Goal: Task Accomplishment & Management: Complete application form

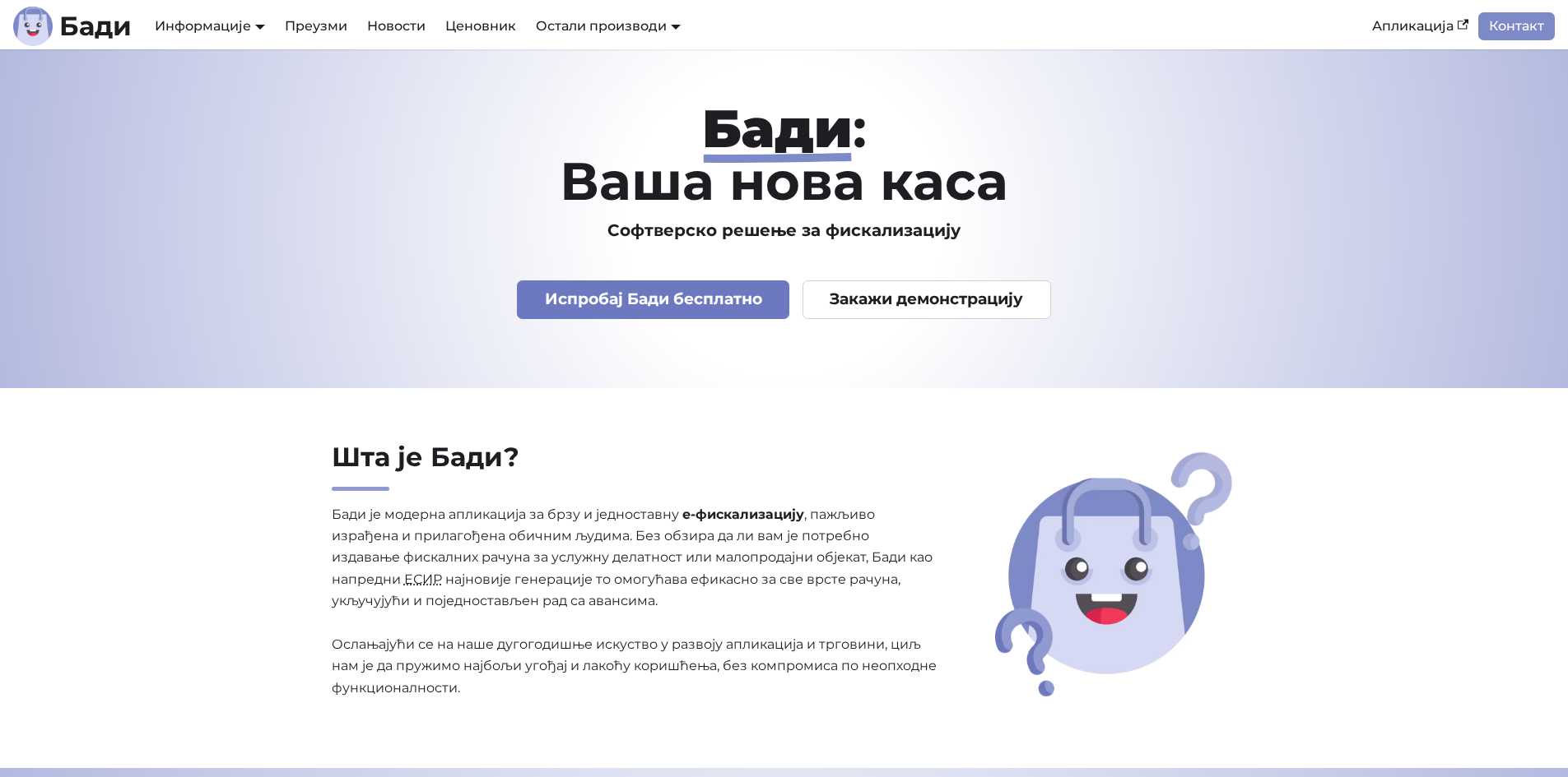
click at [675, 300] on link "Испробај Бади бесплатно" at bounding box center [653, 300] width 272 height 39
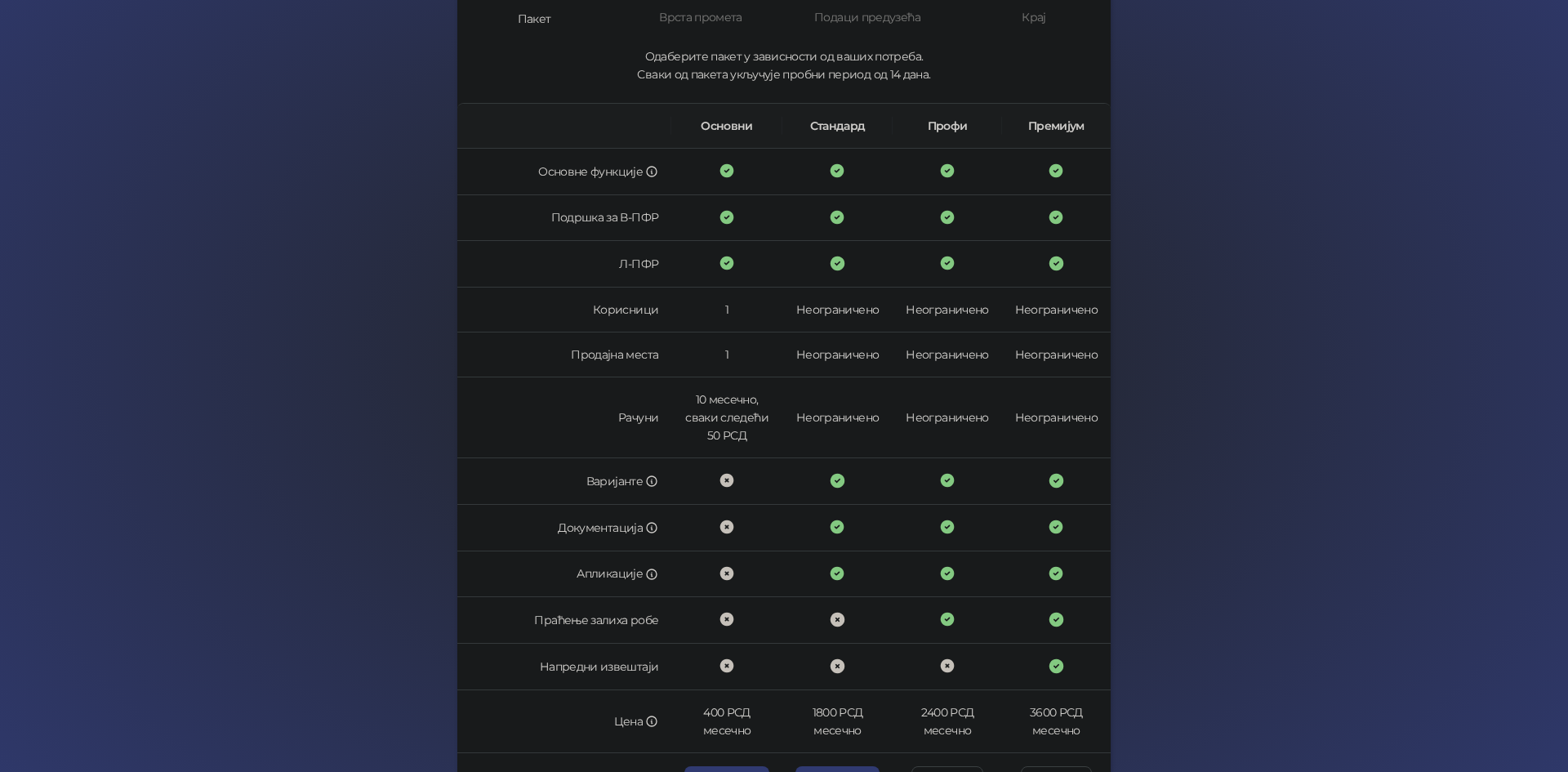
scroll to position [294, 0]
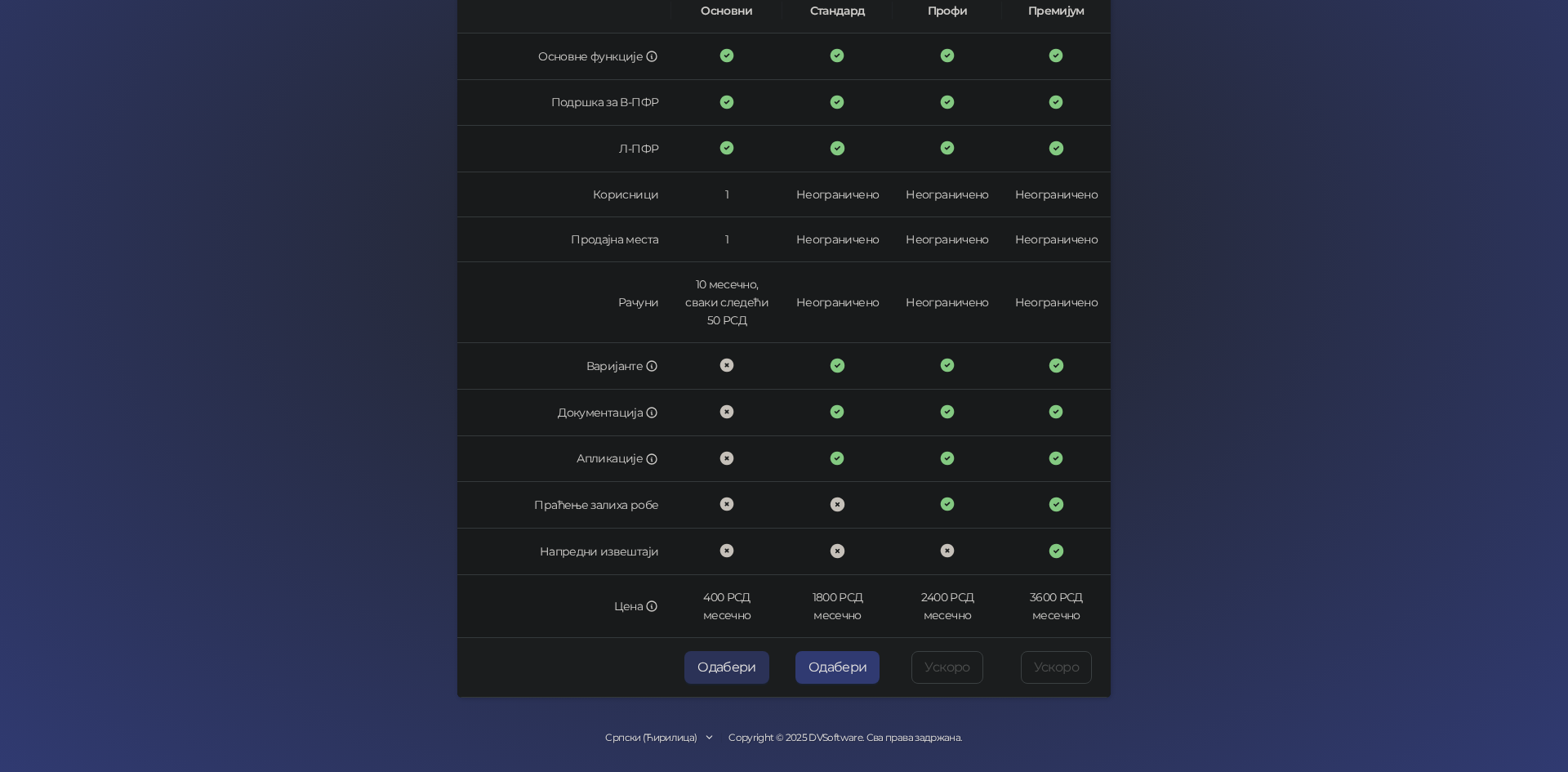
click at [723, 670] on button "Одабери" at bounding box center [727, 668] width 85 height 33
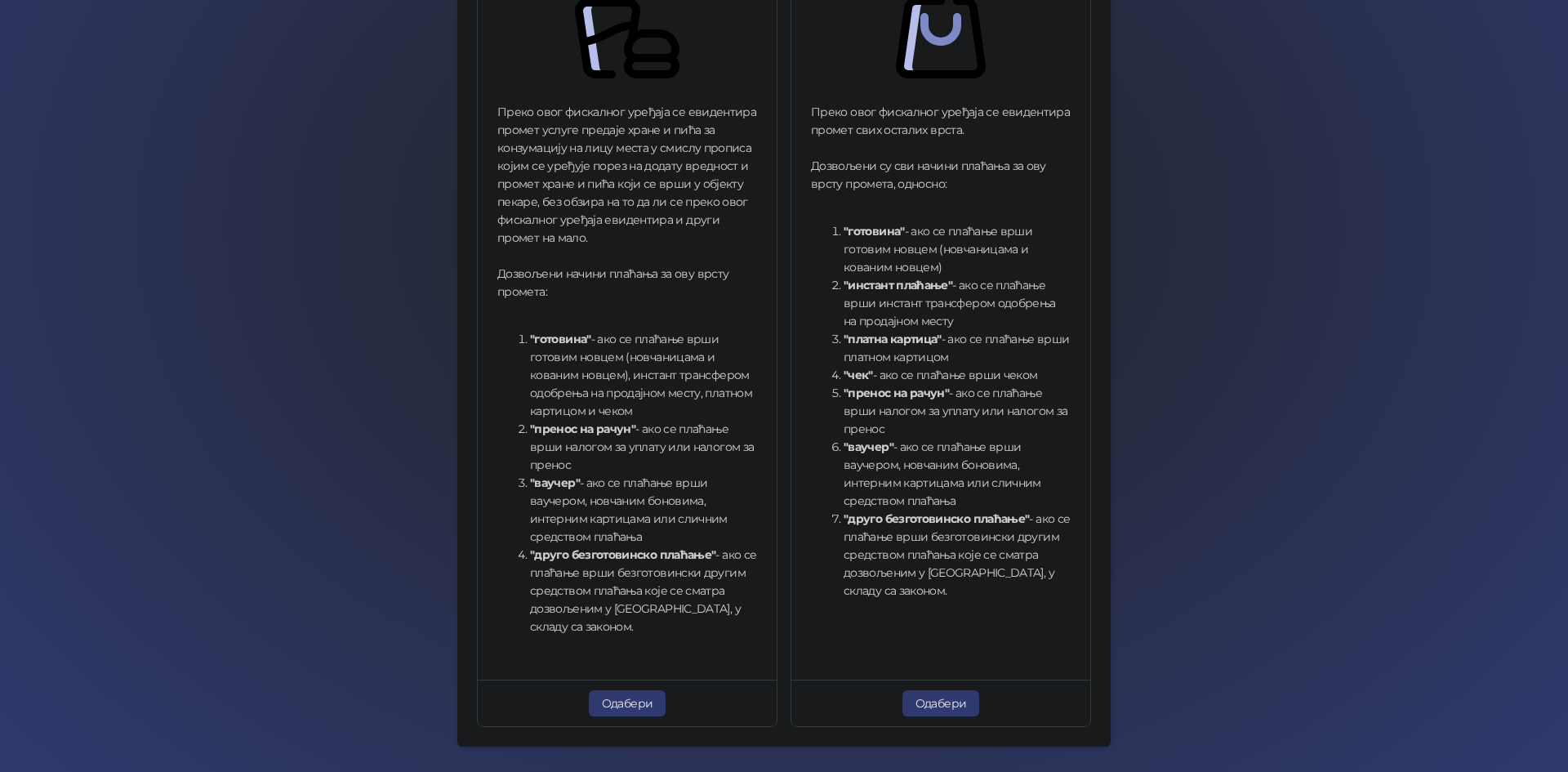
scroll to position [402, 0]
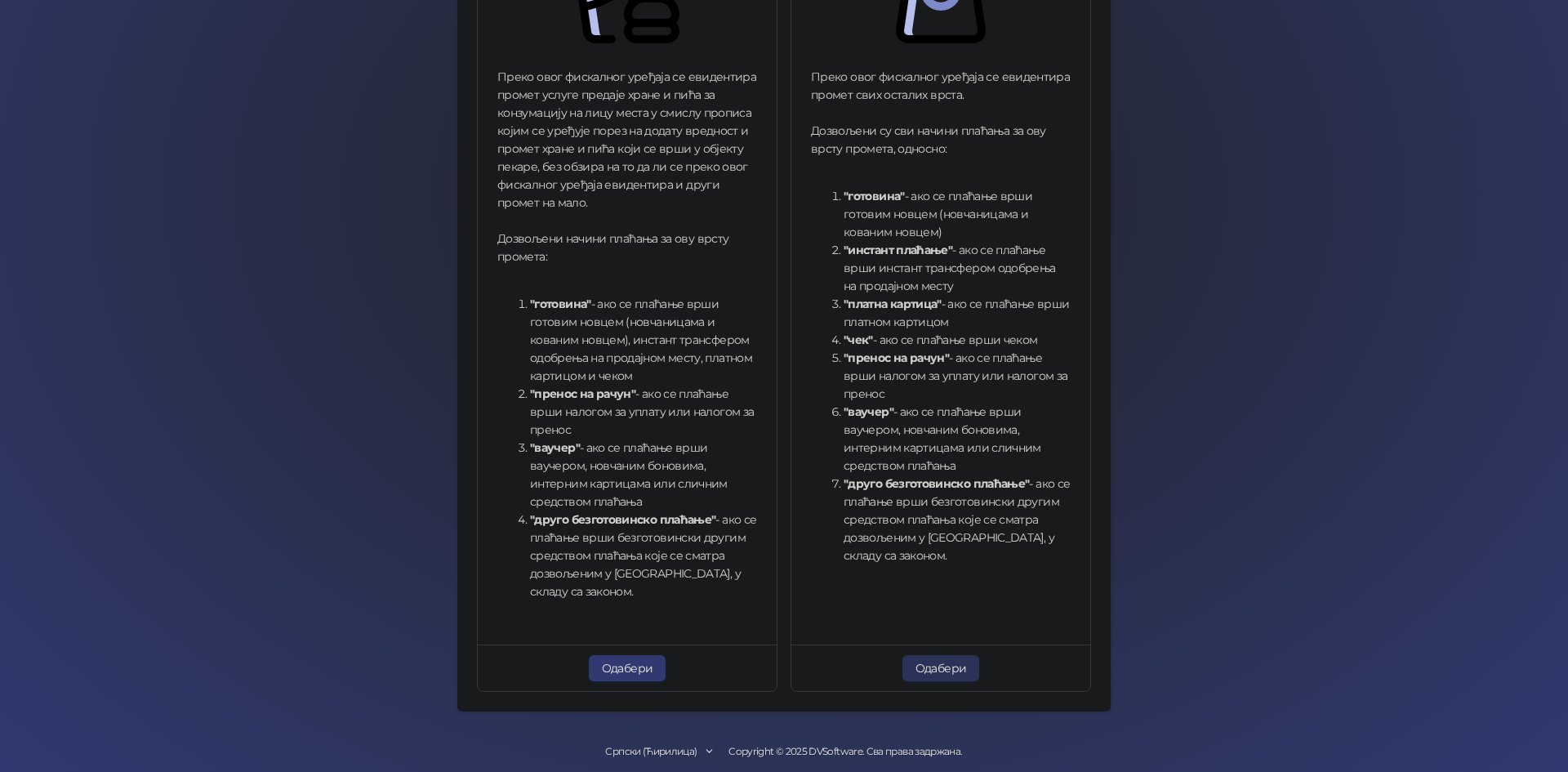
click at [950, 665] on button "Одабери" at bounding box center [941, 668] width 77 height 26
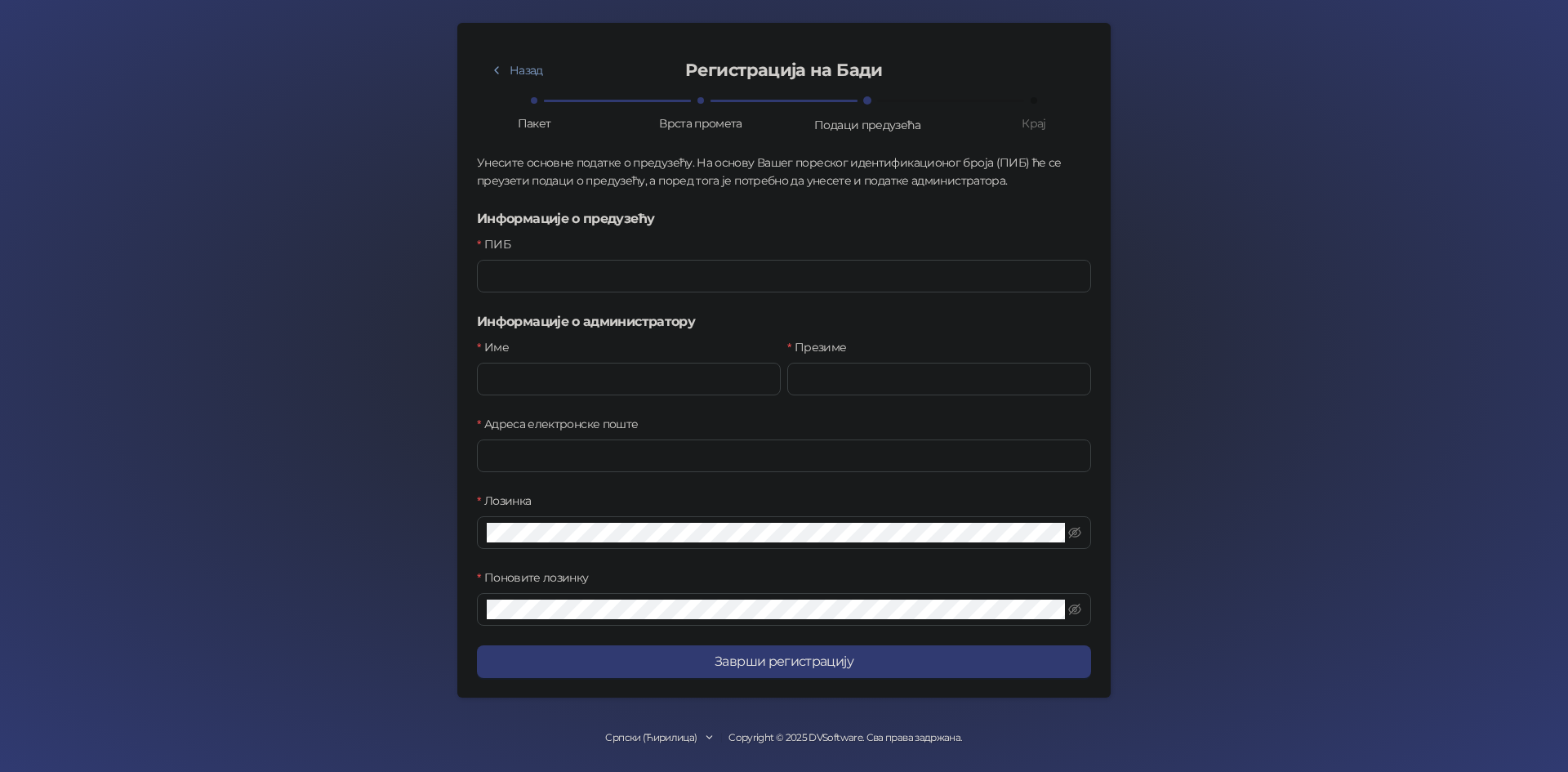
scroll to position [72, 0]
click at [640, 280] on input "ПИБ" at bounding box center [784, 276] width 614 height 33
